Goal: Information Seeking & Learning: Find contact information

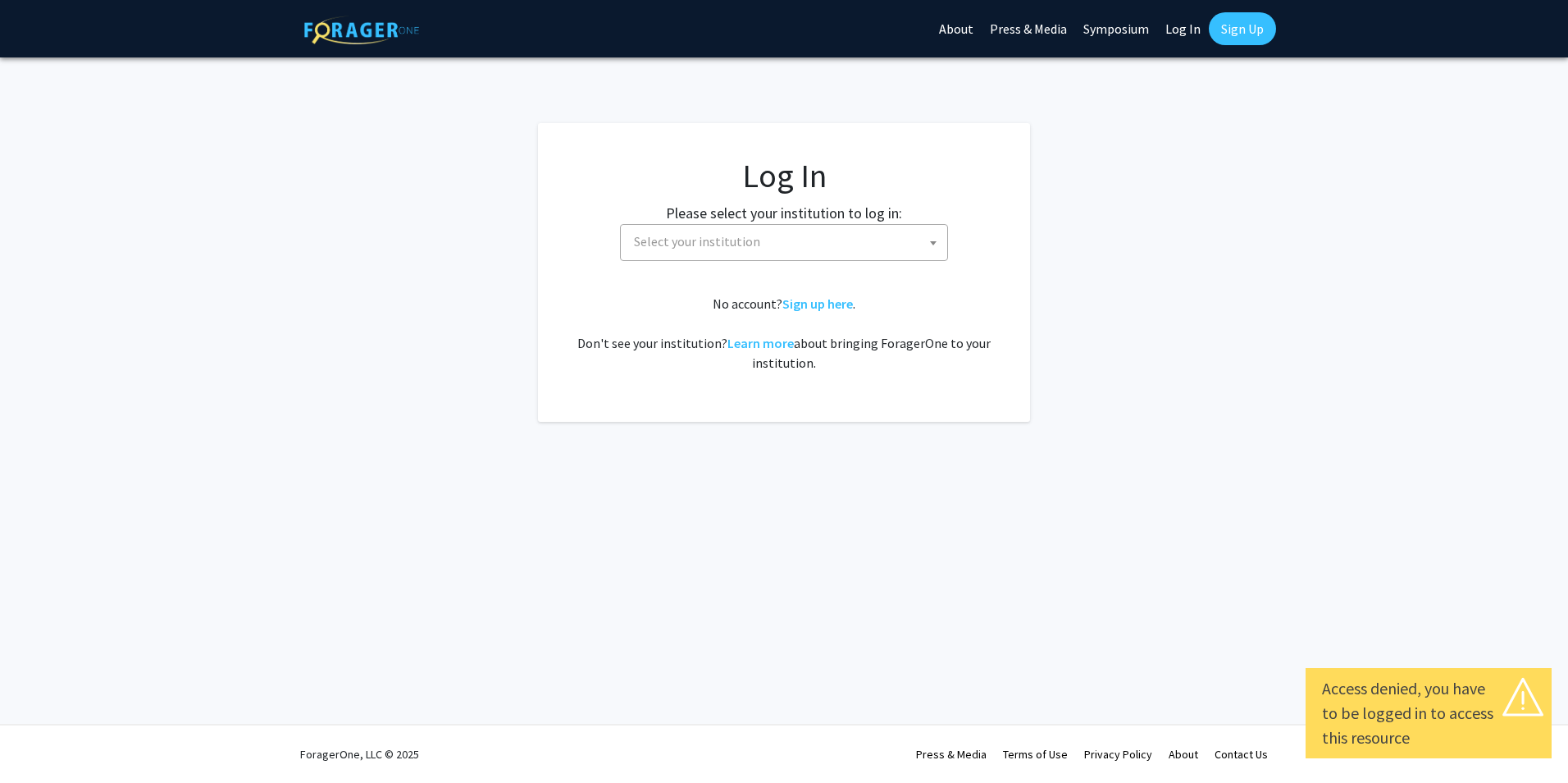
select select
click at [827, 242] on span "Select your institution" at bounding box center [787, 242] width 320 height 34
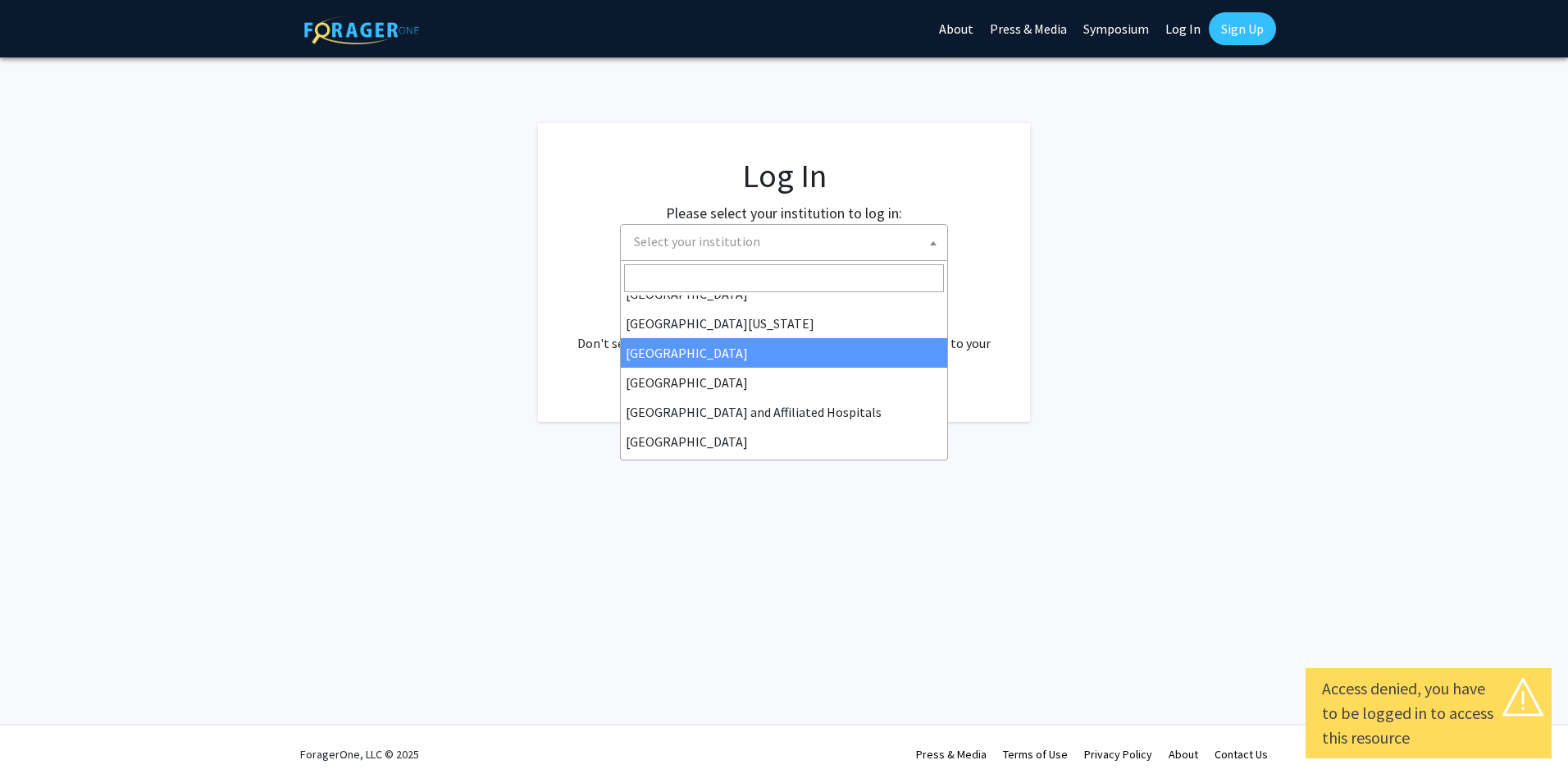
scroll to position [247, 0]
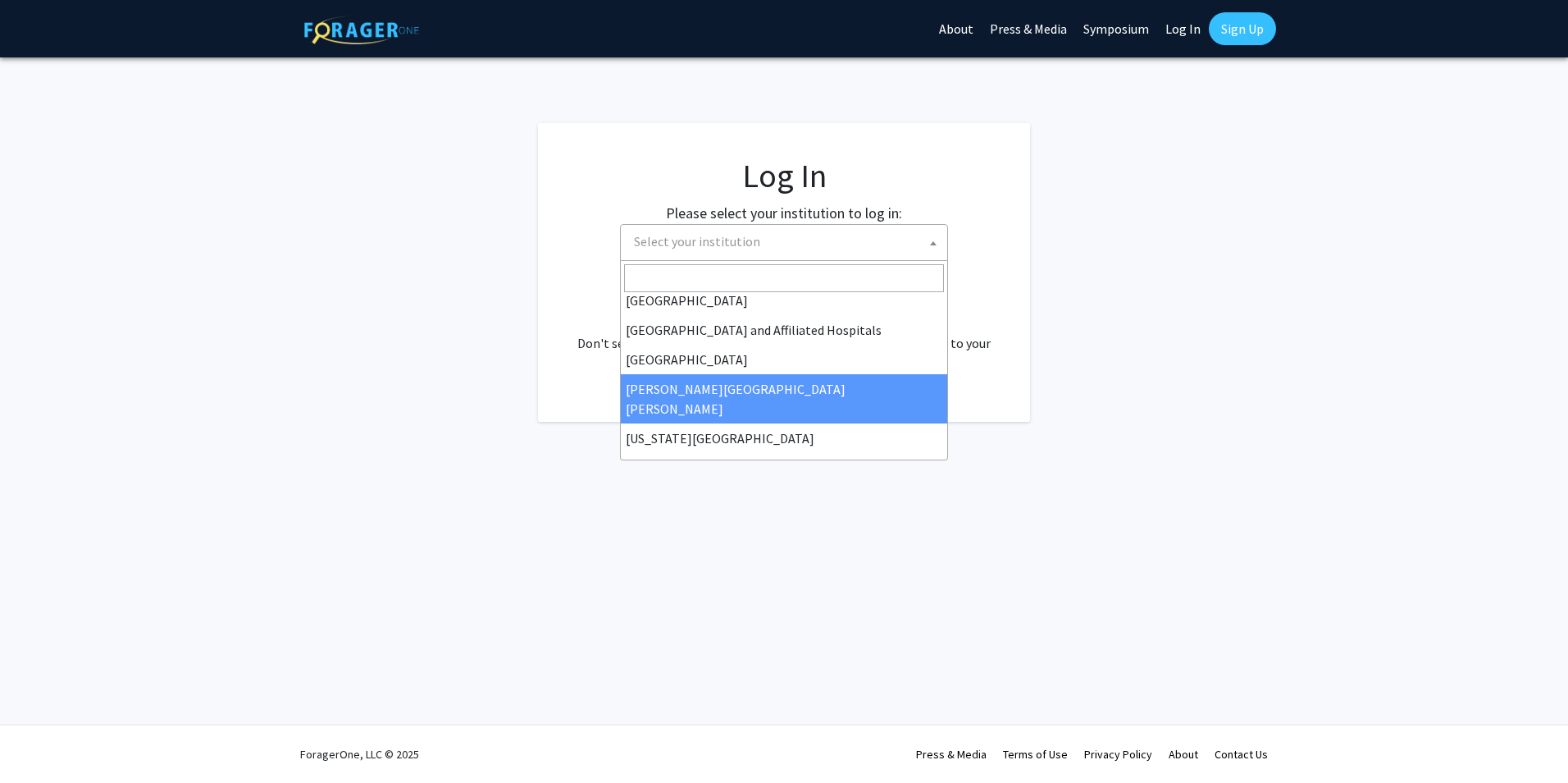
select select "1"
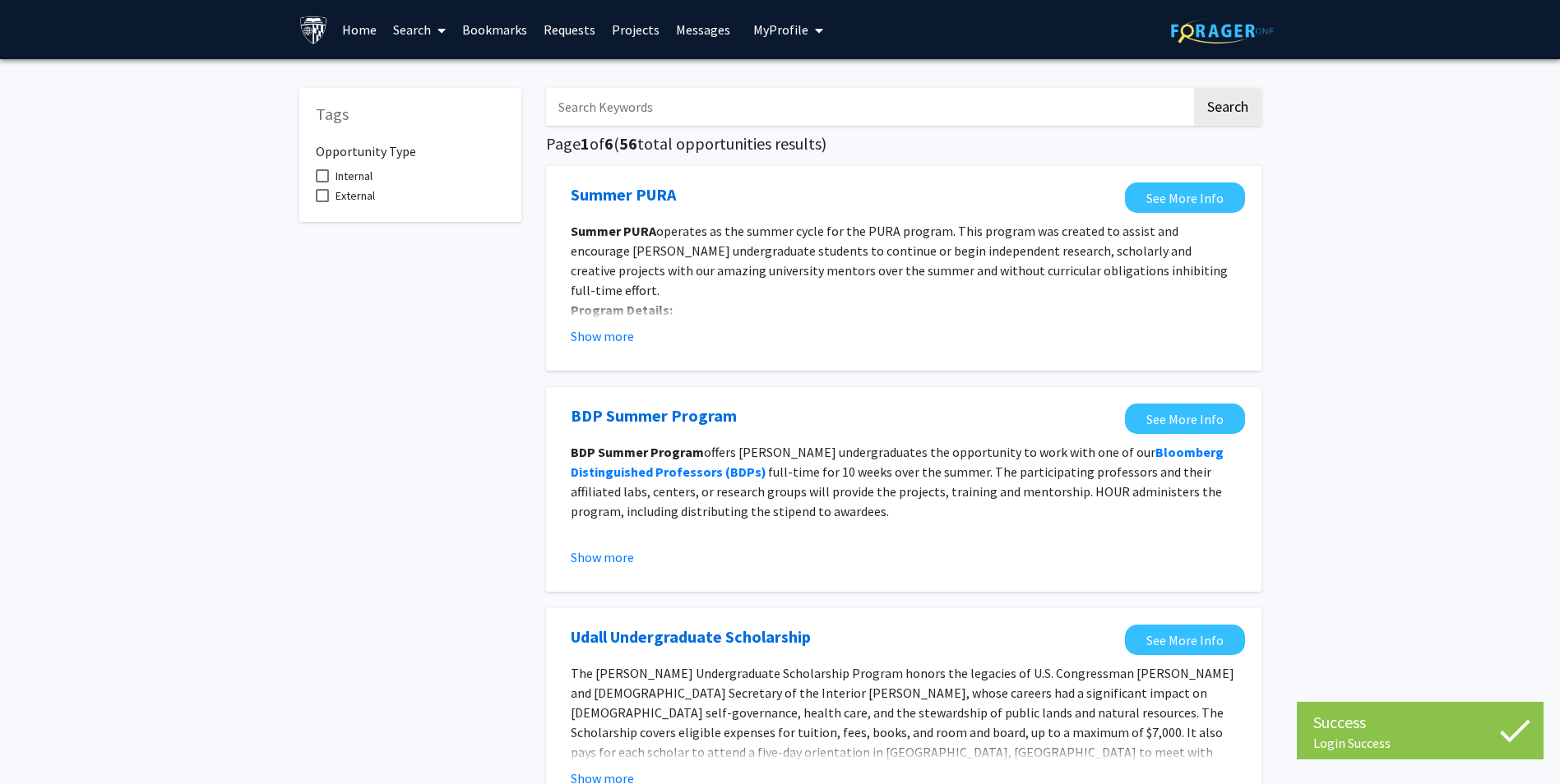
click at [363, 180] on span "Internal" at bounding box center [354, 176] width 37 height 20
click at [322, 183] on input "Internal" at bounding box center [321, 183] width 1 height 1
checkbox input "true"
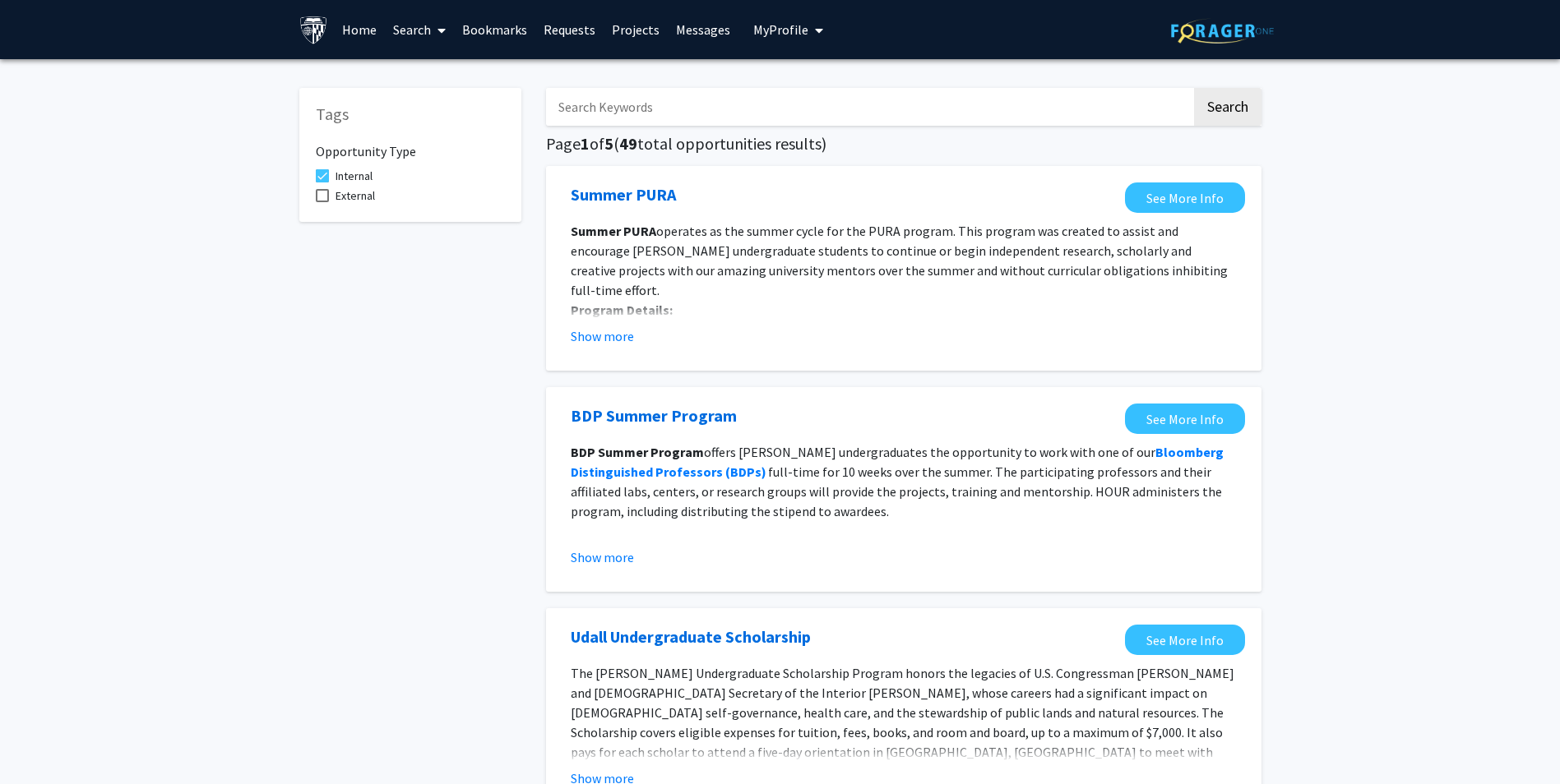
click at [620, 32] on link "Projects" at bounding box center [636, 29] width 64 height 58
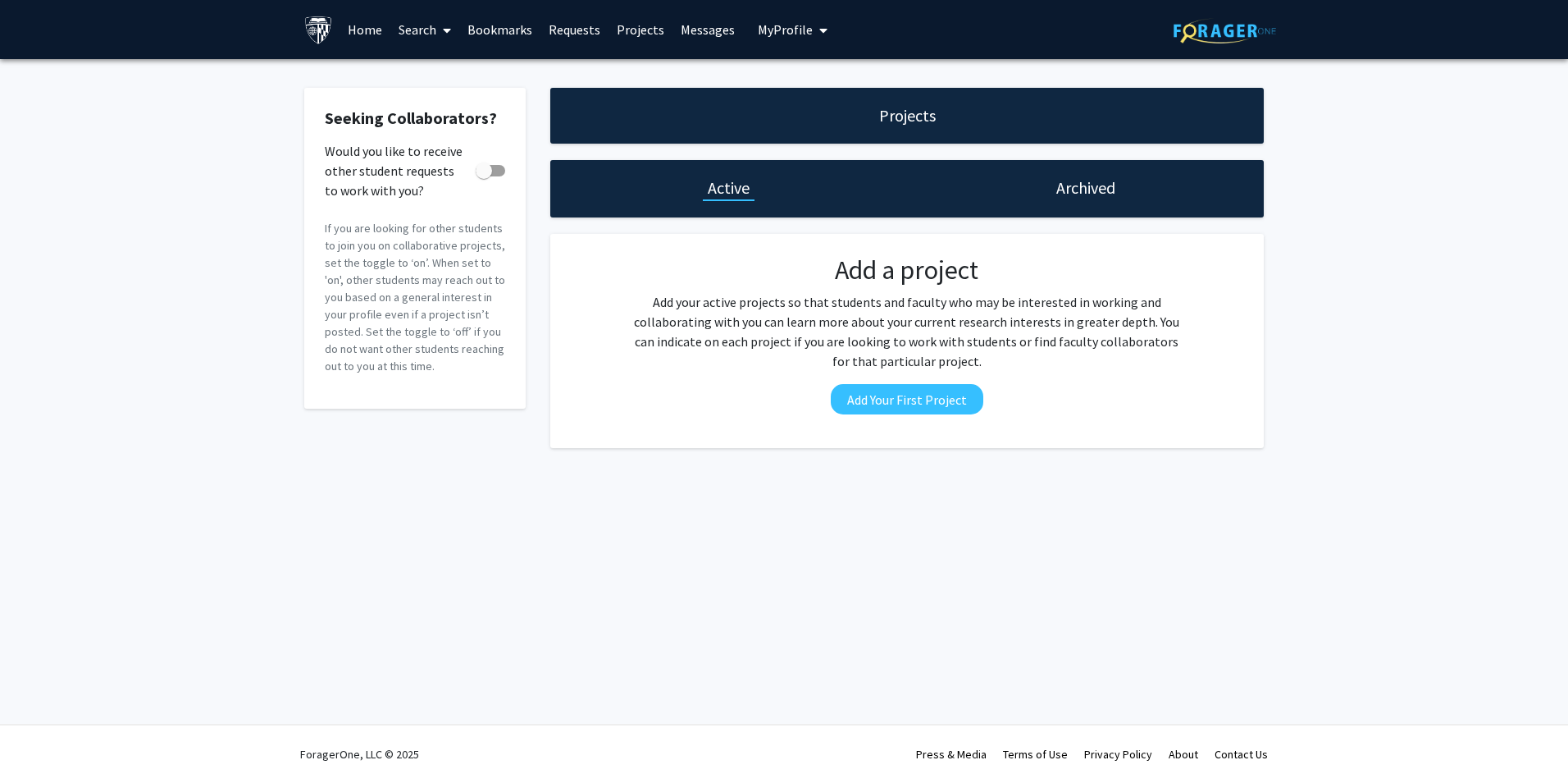
click at [569, 28] on link "Requests" at bounding box center [575, 29] width 68 height 58
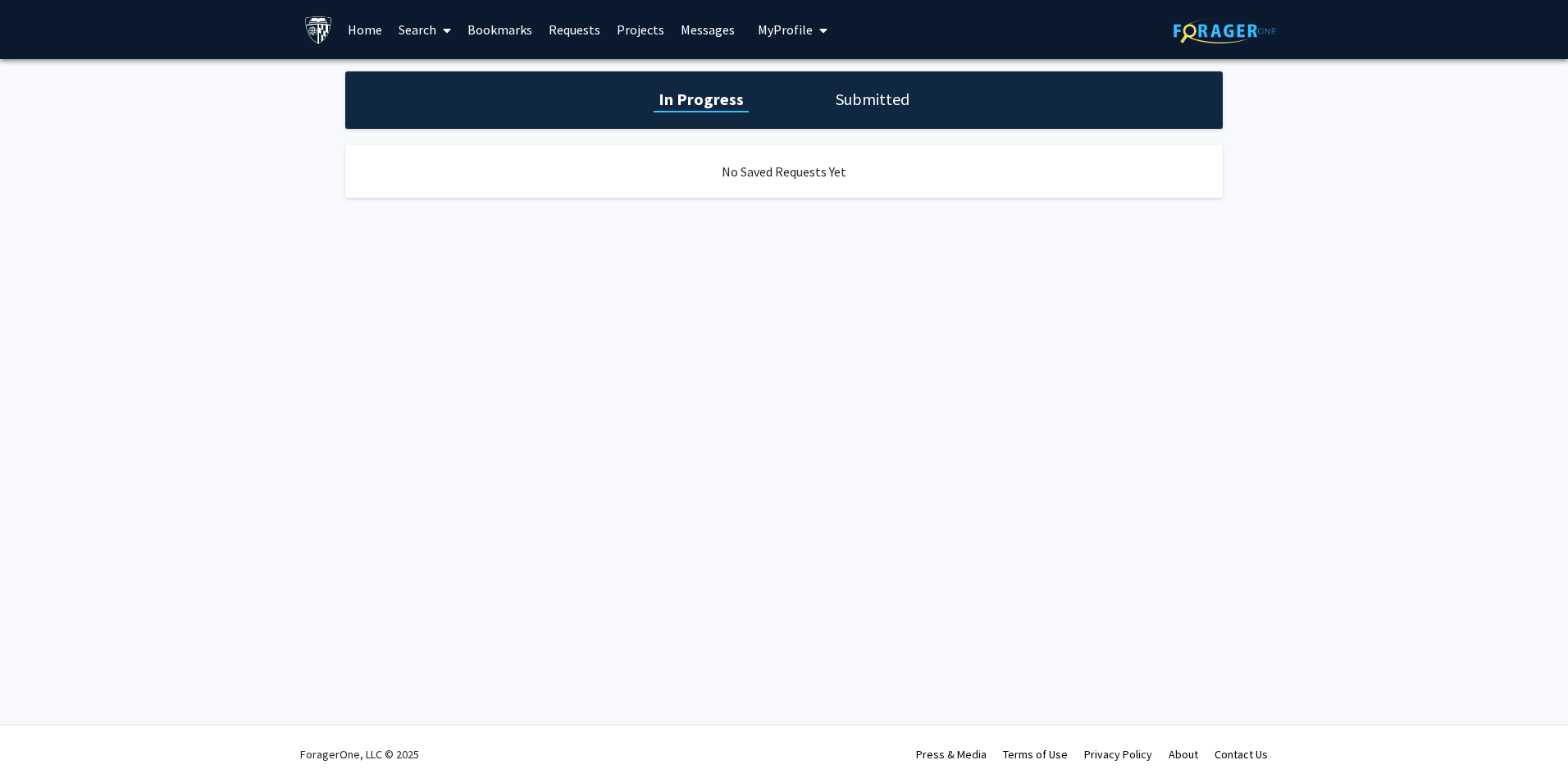
click at [526, 31] on link "Bookmarks" at bounding box center [499, 29] width 81 height 58
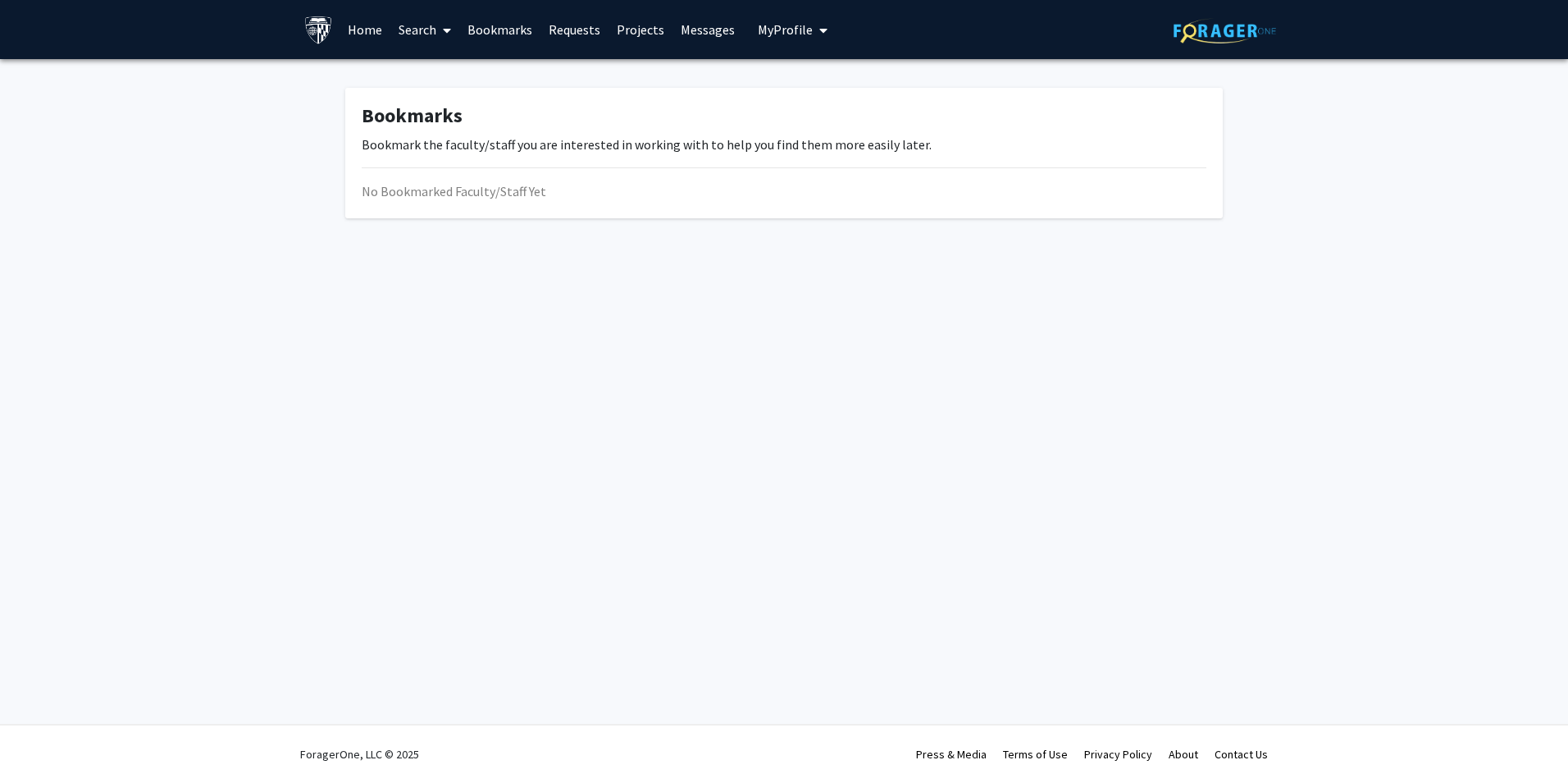
click at [433, 34] on link "Search" at bounding box center [425, 29] width 69 height 58
click at [433, 86] on span "Faculty/Staff" at bounding box center [451, 76] width 121 height 33
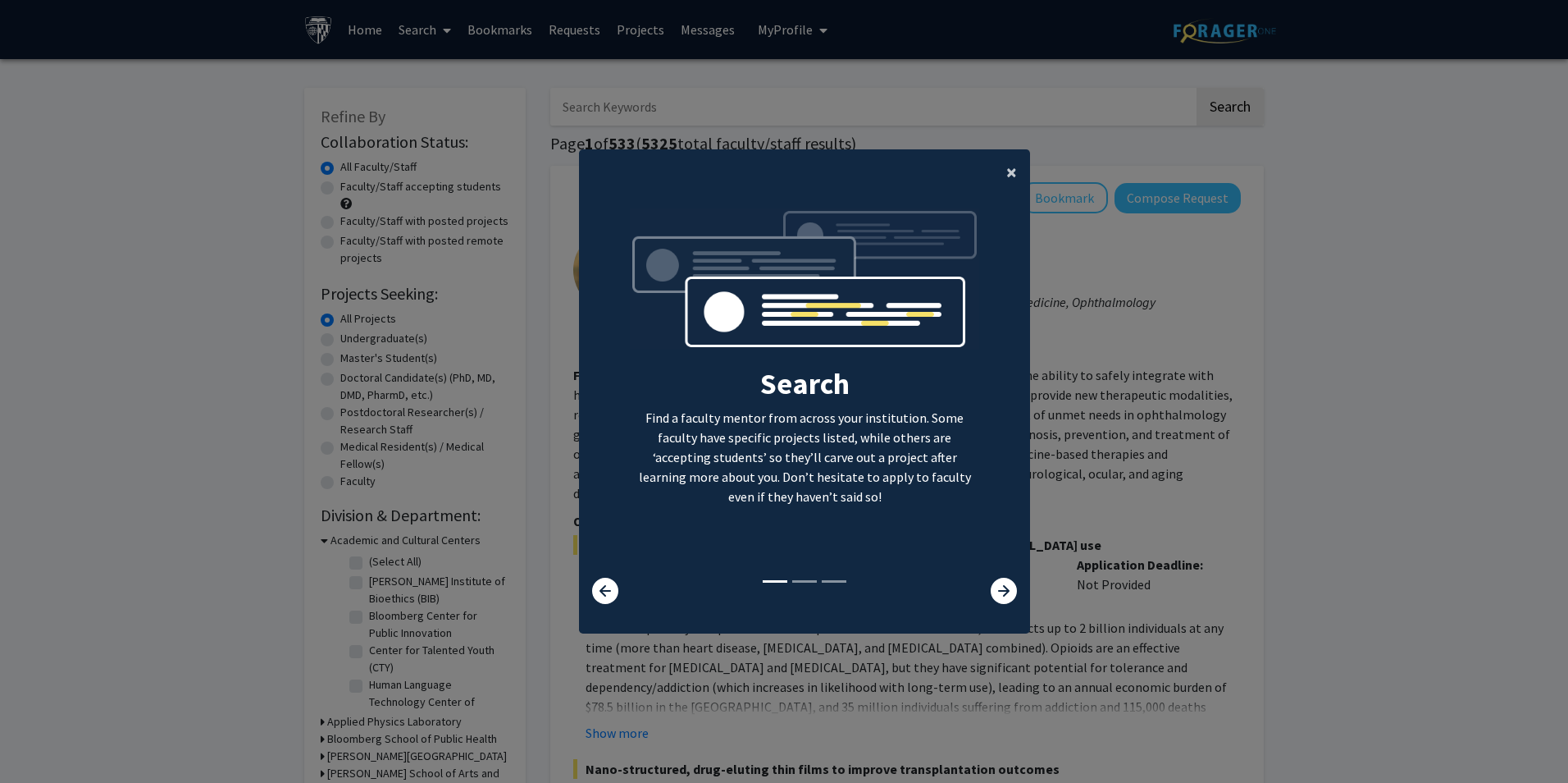
click at [1007, 173] on span "×" at bounding box center [1012, 172] width 11 height 25
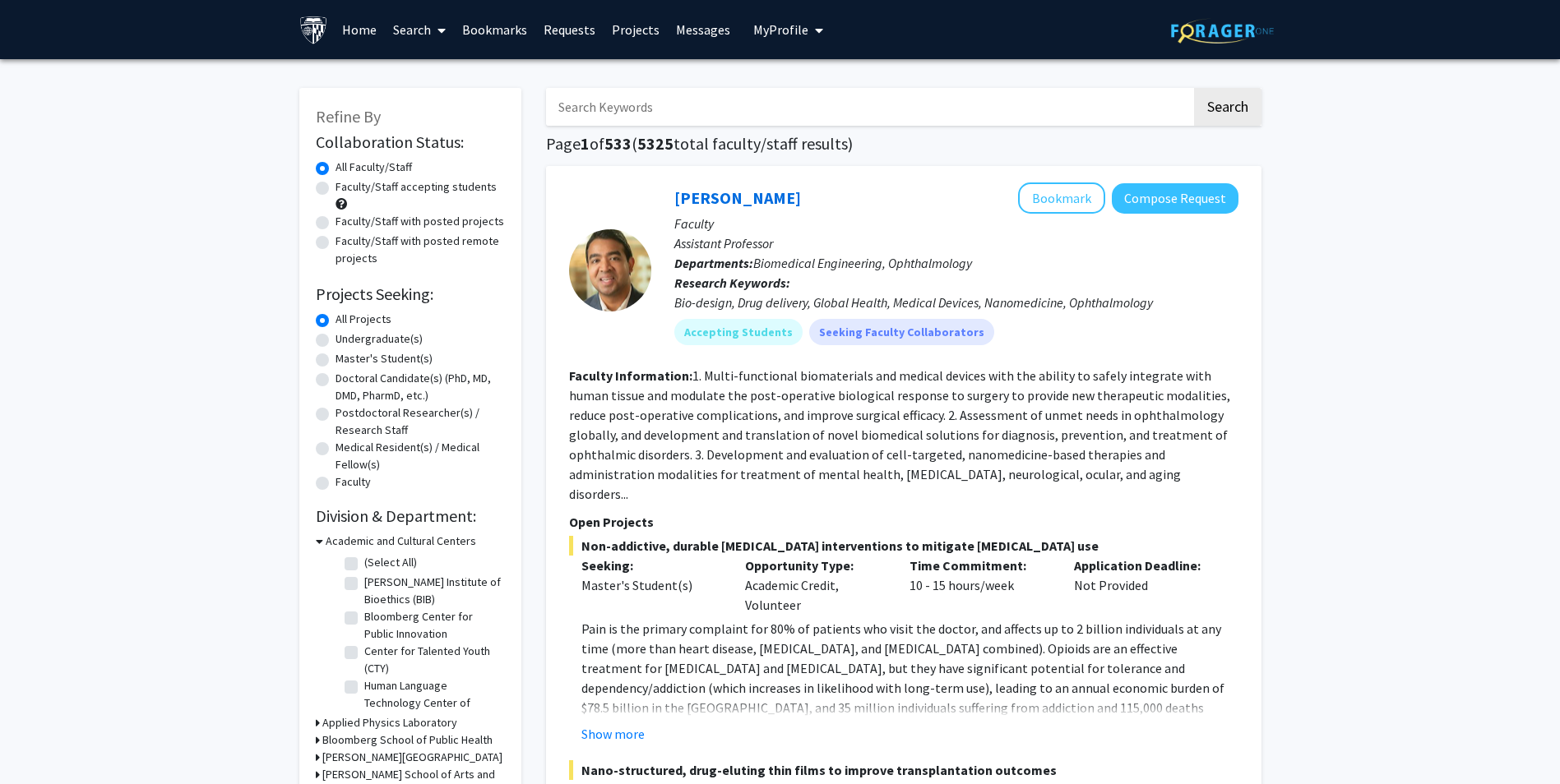
click at [335, 358] on label "Master's Student(s)" at bounding box center [383, 359] width 97 height 18
click at [335, 358] on input "Master's Student(s)" at bounding box center [340, 355] width 11 height 11
radio input "true"
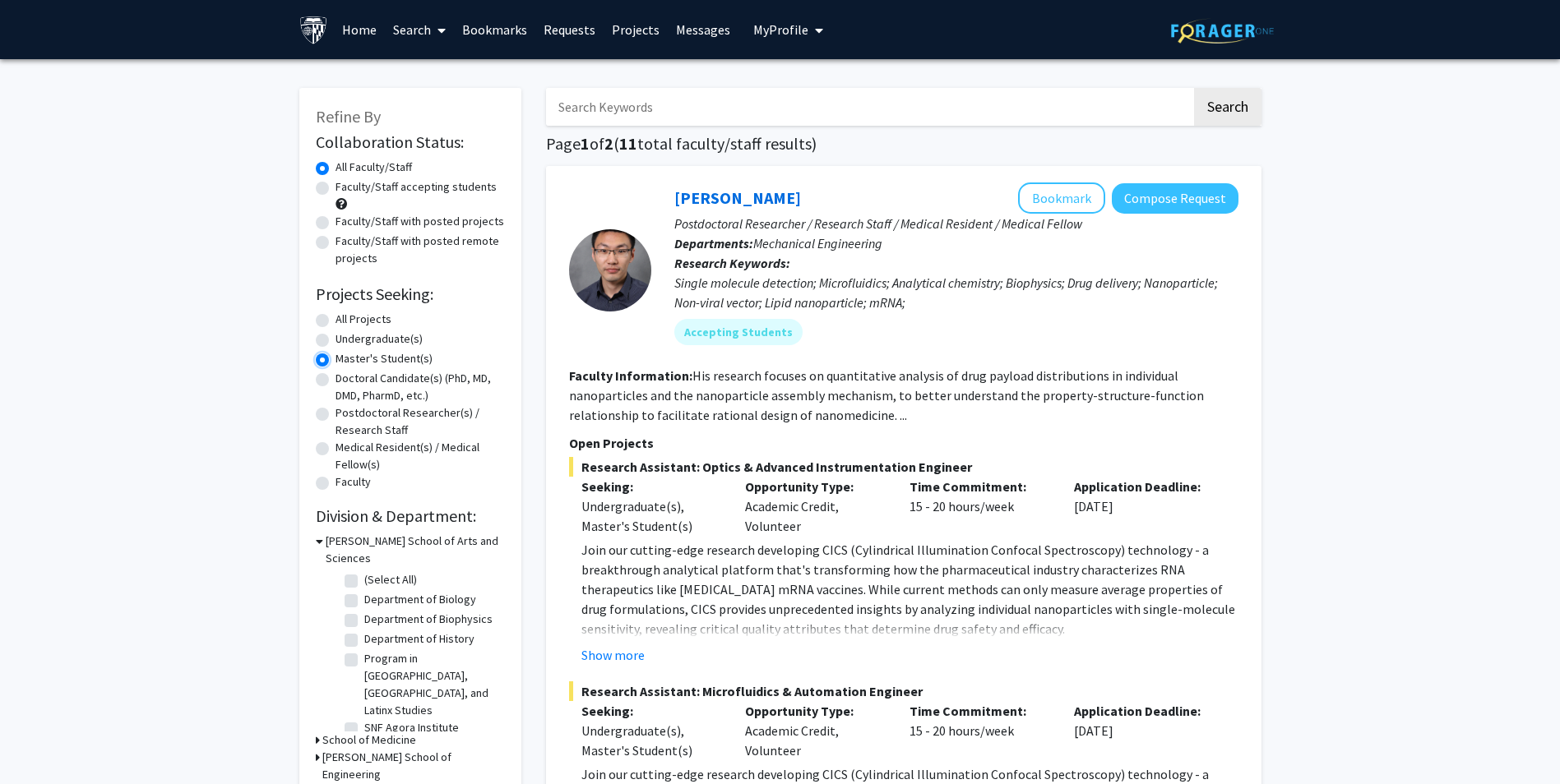
scroll to position [82, 0]
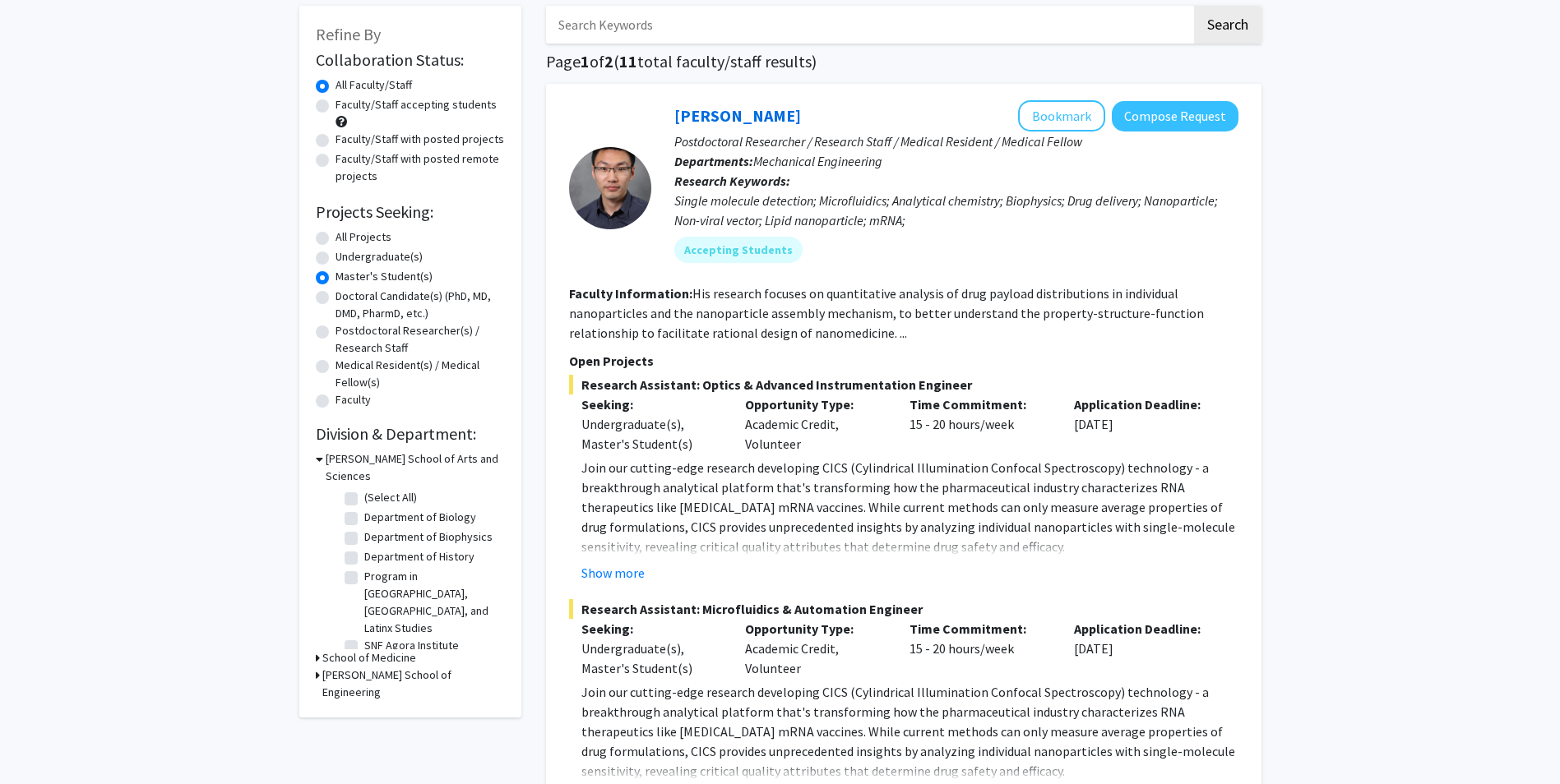
click at [319, 649] on div "School of Medicine" at bounding box center [410, 658] width 190 height 18
click at [318, 649] on icon at bounding box center [317, 658] width 4 height 18
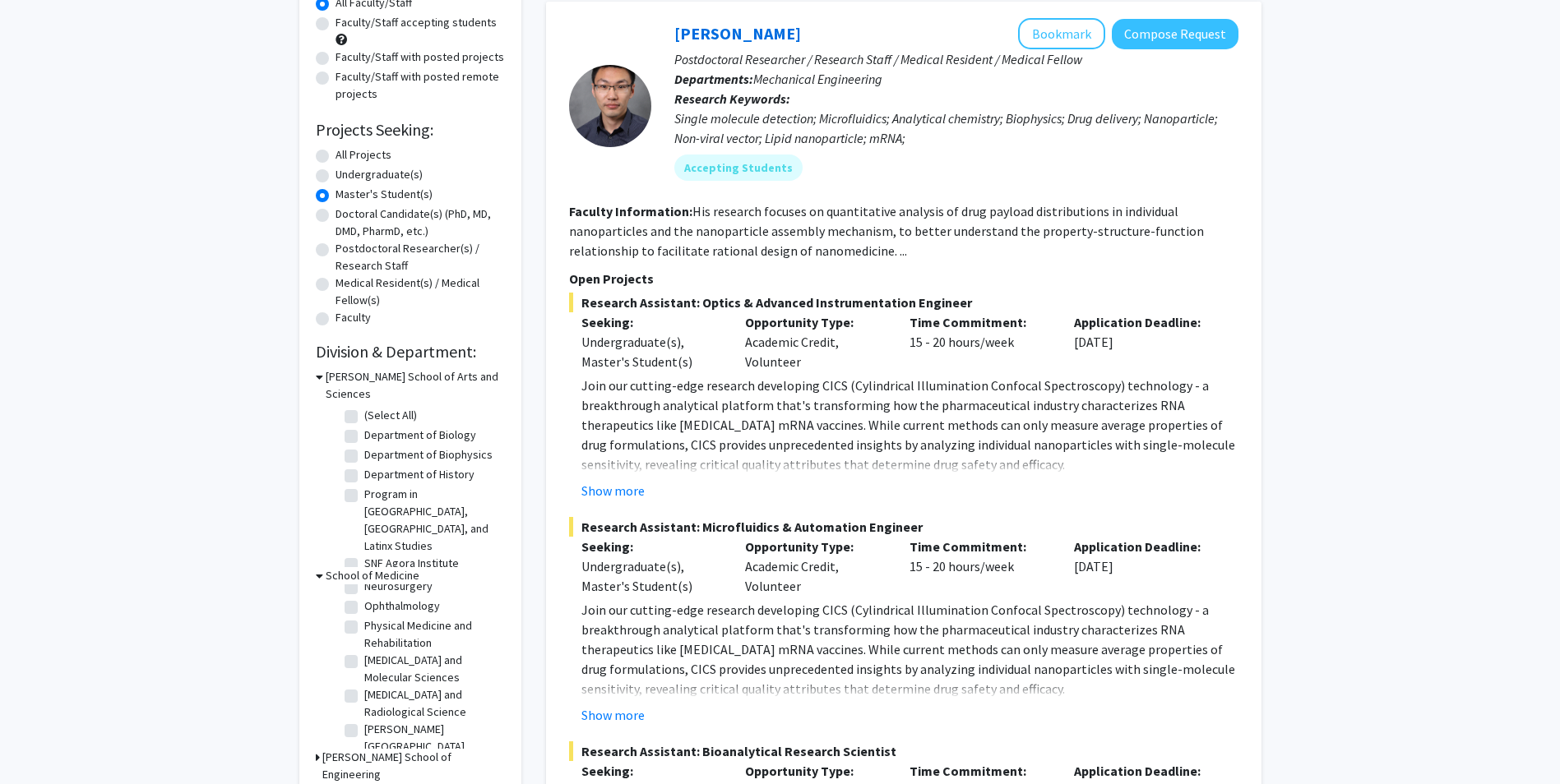
scroll to position [78, 0]
click at [364, 485] on label "Program in [GEOGRAPHIC_DATA], [GEOGRAPHIC_DATA], and Latinx Studies" at bounding box center [433, 519] width 137 height 69
click at [364, 485] on input "Program in [GEOGRAPHIC_DATA], [GEOGRAPHIC_DATA], and Latinx Studies" at bounding box center [369, 490] width 11 height 11
checkbox input "true"
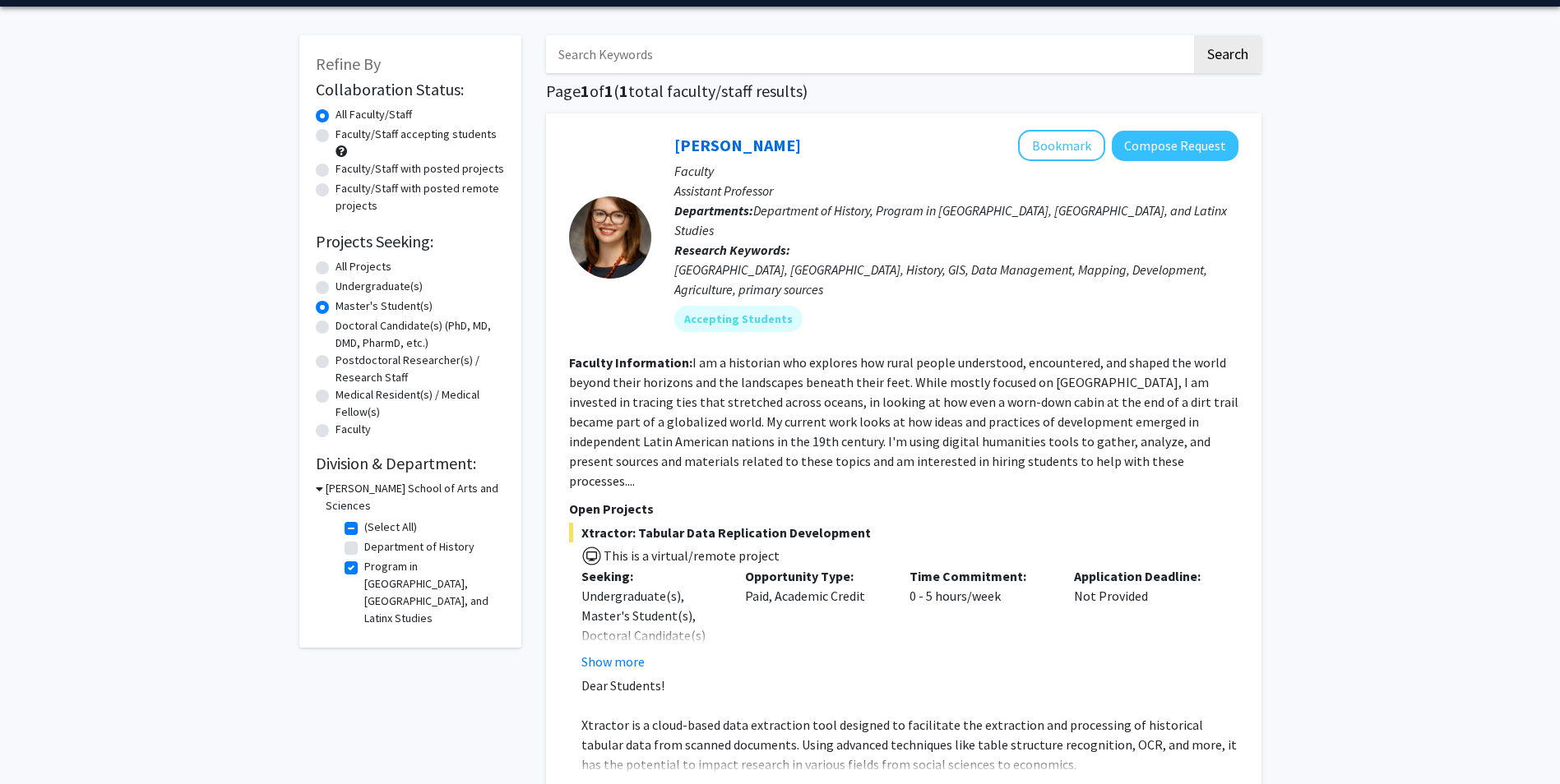
scroll to position [82, 0]
